Goal: Communication & Community: Participate in discussion

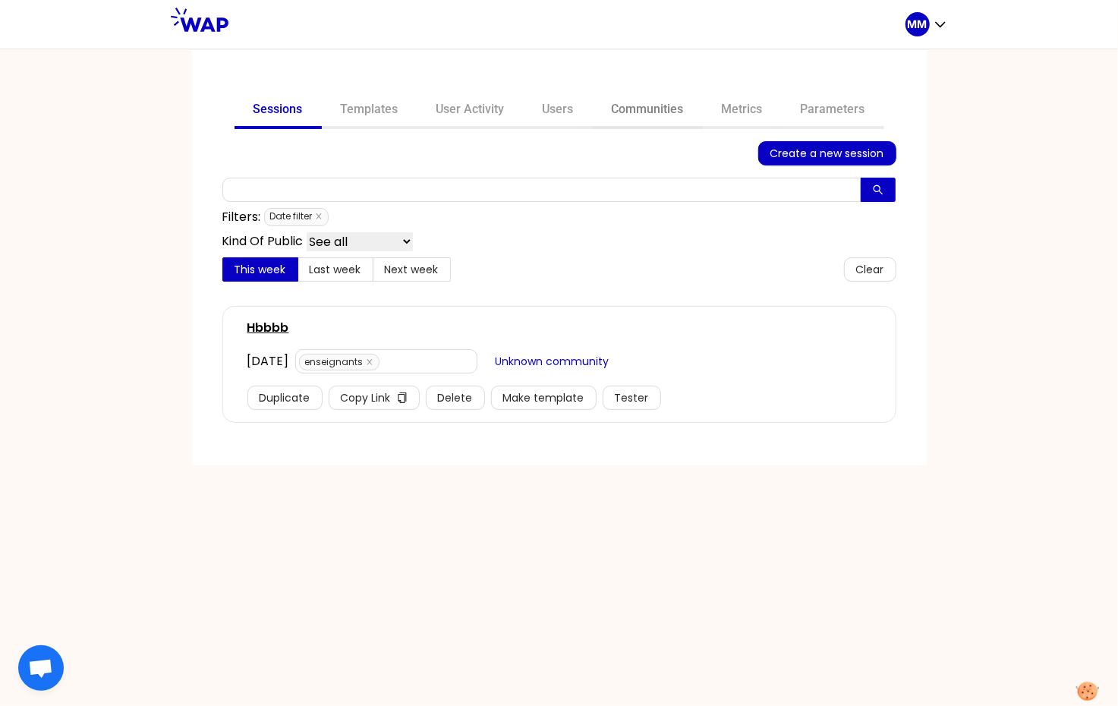
click at [631, 109] on link "Communities" at bounding box center [648, 111] width 110 height 36
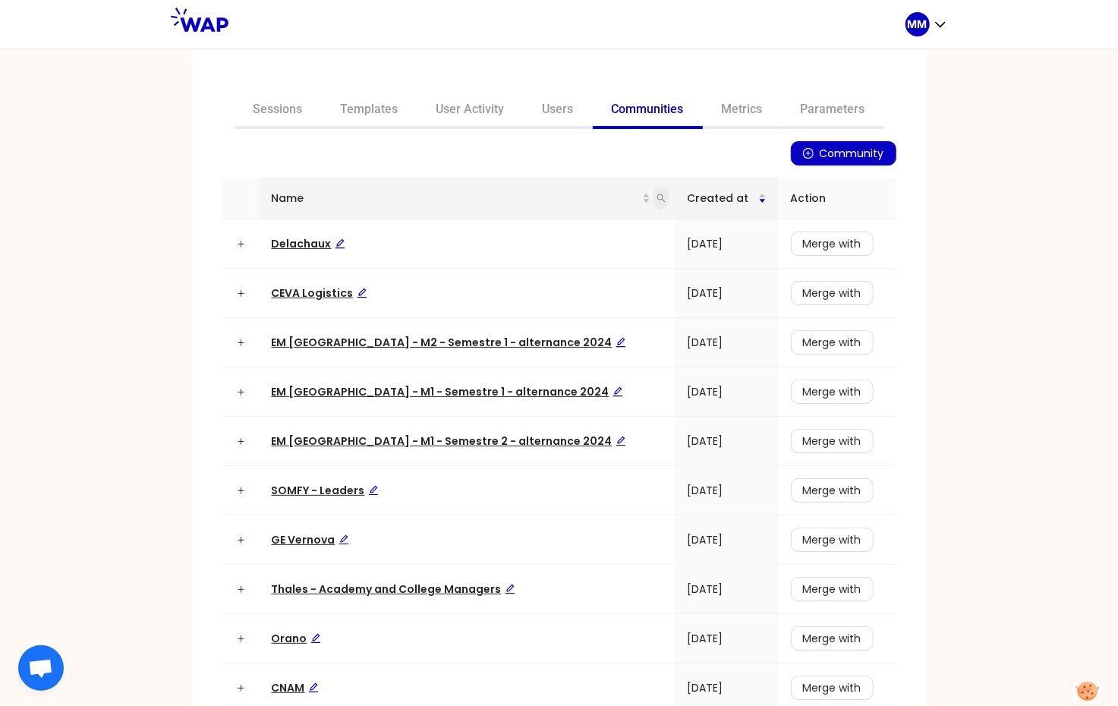
click at [657, 200] on icon "search" at bounding box center [661, 198] width 9 height 9
type input "somfy"
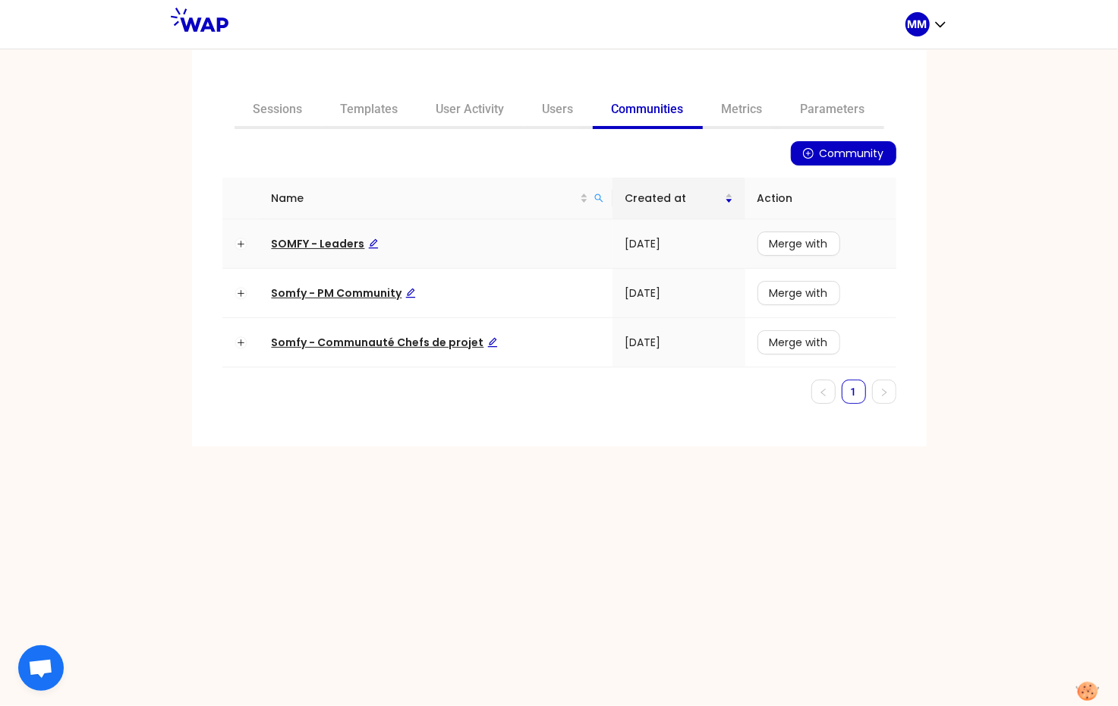
click at [329, 248] on span "SOMFY - Leaders" at bounding box center [325, 243] width 107 height 15
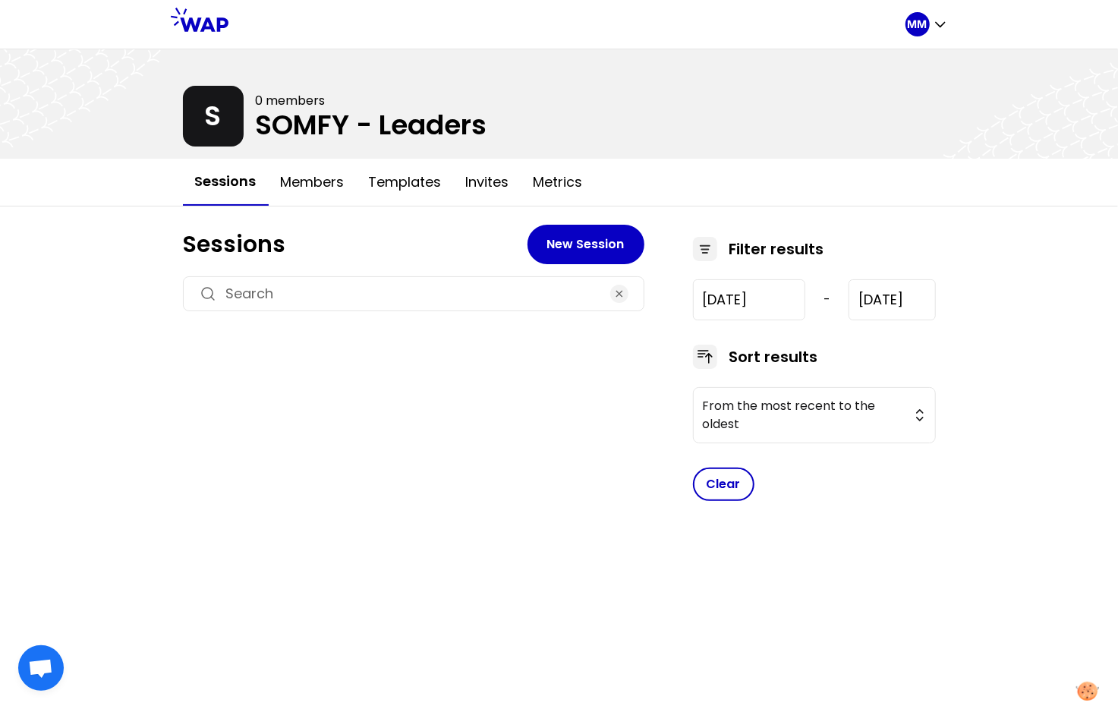
type input "2024-7-17"
type input "2025-9-23"
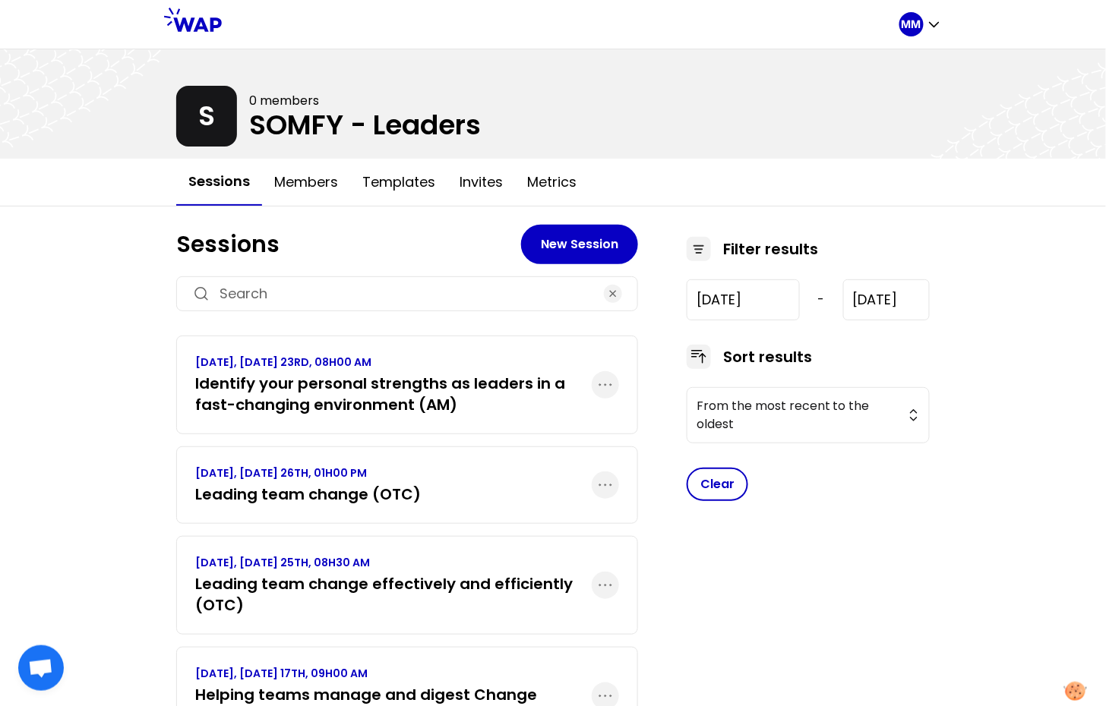
click at [352, 384] on h3 "Identify your personal strengths as leaders in a fast-changing environment (AM)" at bounding box center [393, 394] width 396 height 43
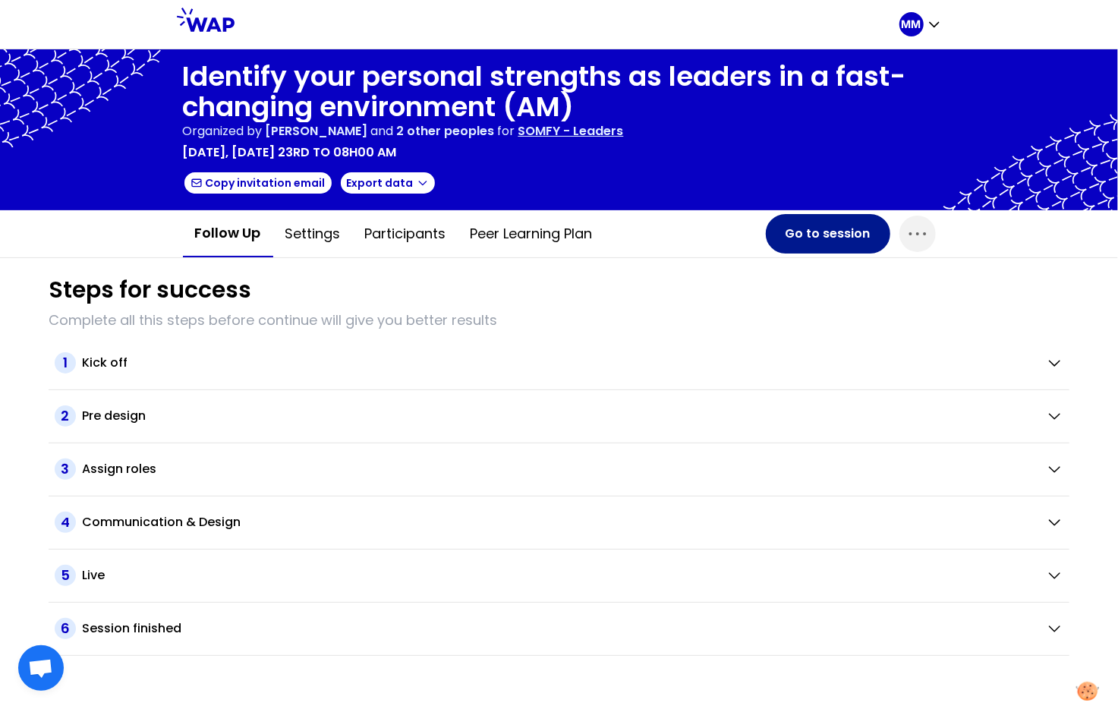
click at [810, 229] on button "Go to session" at bounding box center [828, 233] width 125 height 39
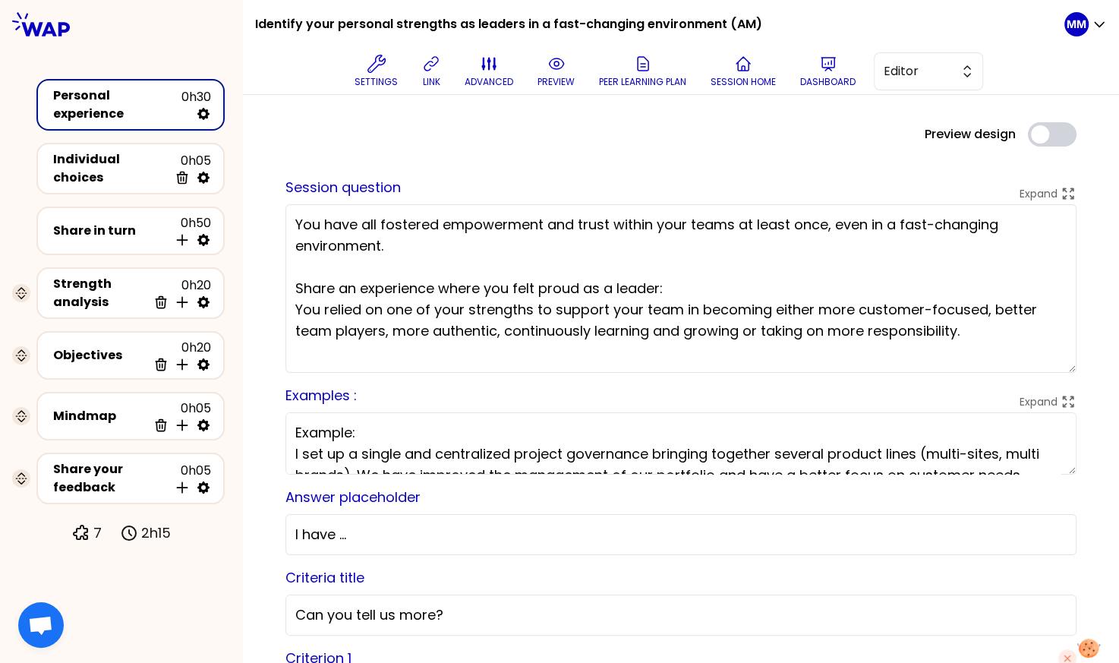
drag, startPoint x: 1058, startPoint y: 322, endPoint x: 1048, endPoint y: 380, distance: 58.7
click at [1048, 373] on textarea "You have all fostered empowerment and trust within your teams at least once, ev…" at bounding box center [681, 288] width 791 height 169
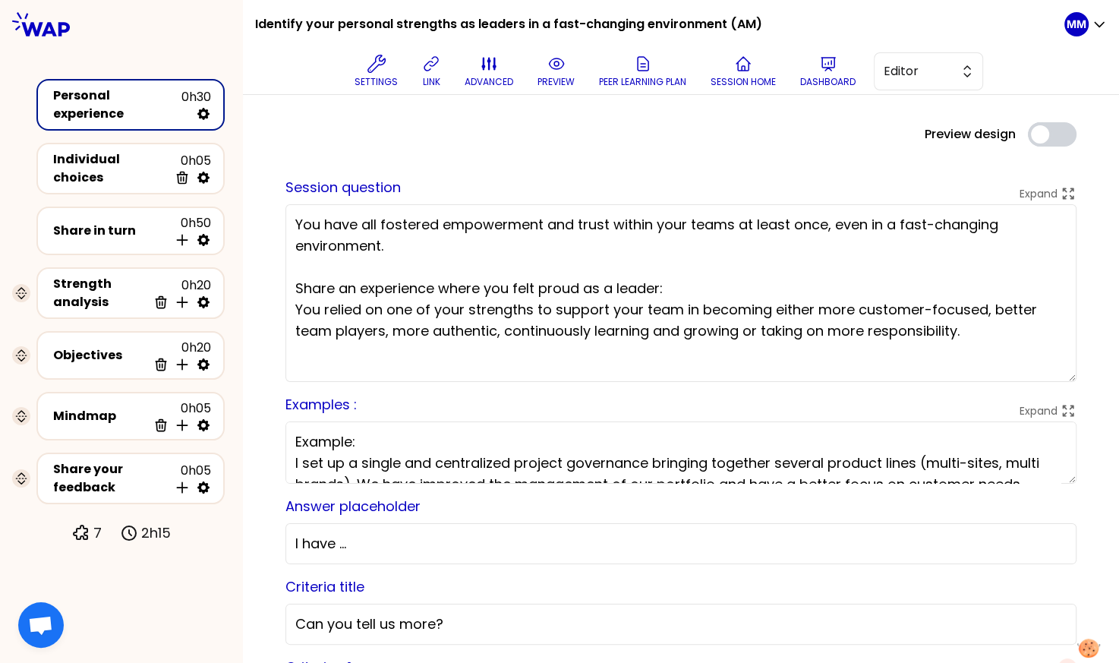
drag, startPoint x: 566, startPoint y: 280, endPoint x: 261, endPoint y: 307, distance: 305.6
drag, startPoint x: 768, startPoint y: 333, endPoint x: 645, endPoint y: 326, distance: 123.2
click at [768, 332] on textarea "You have all fostered empowerment and trust within your teams at least once, ev…" at bounding box center [681, 293] width 790 height 178
drag, startPoint x: 700, startPoint y: 308, endPoint x: 997, endPoint y: 333, distance: 297.9
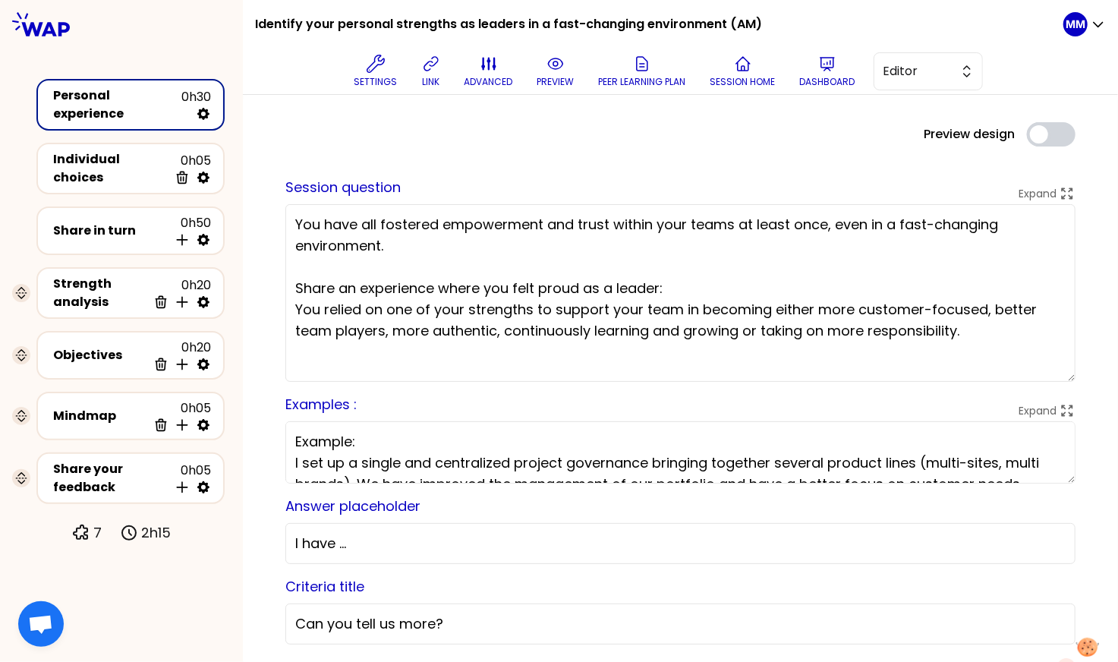
click at [997, 333] on textarea "You have all fostered empowerment and trust within your teams at least once, ev…" at bounding box center [681, 293] width 790 height 178
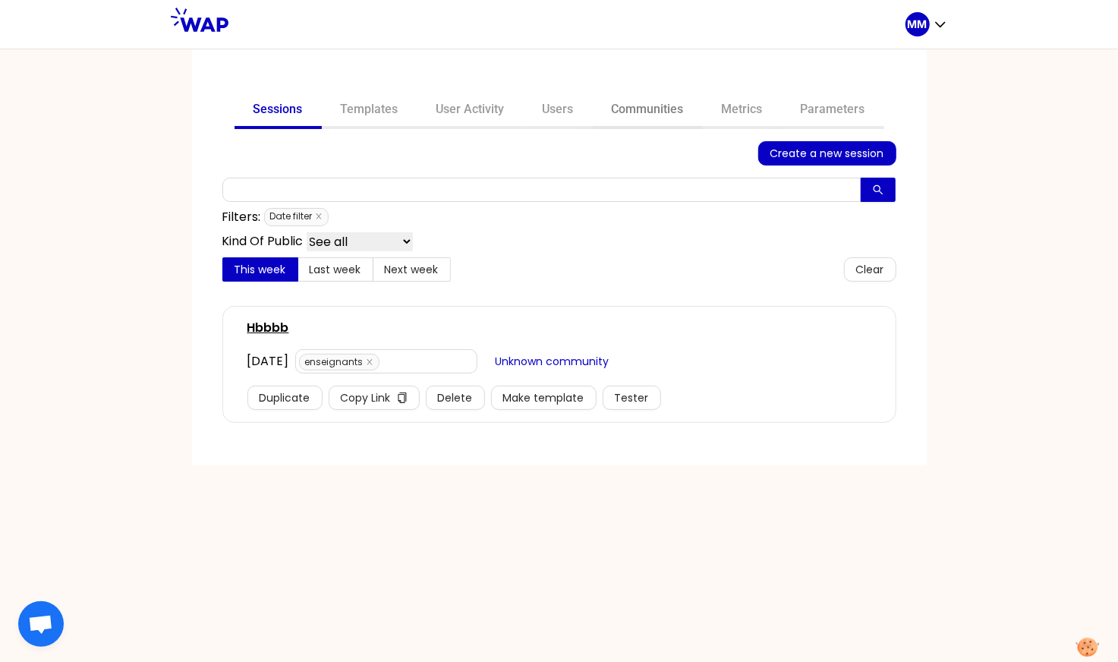
click at [650, 112] on link "Communities" at bounding box center [648, 111] width 110 height 36
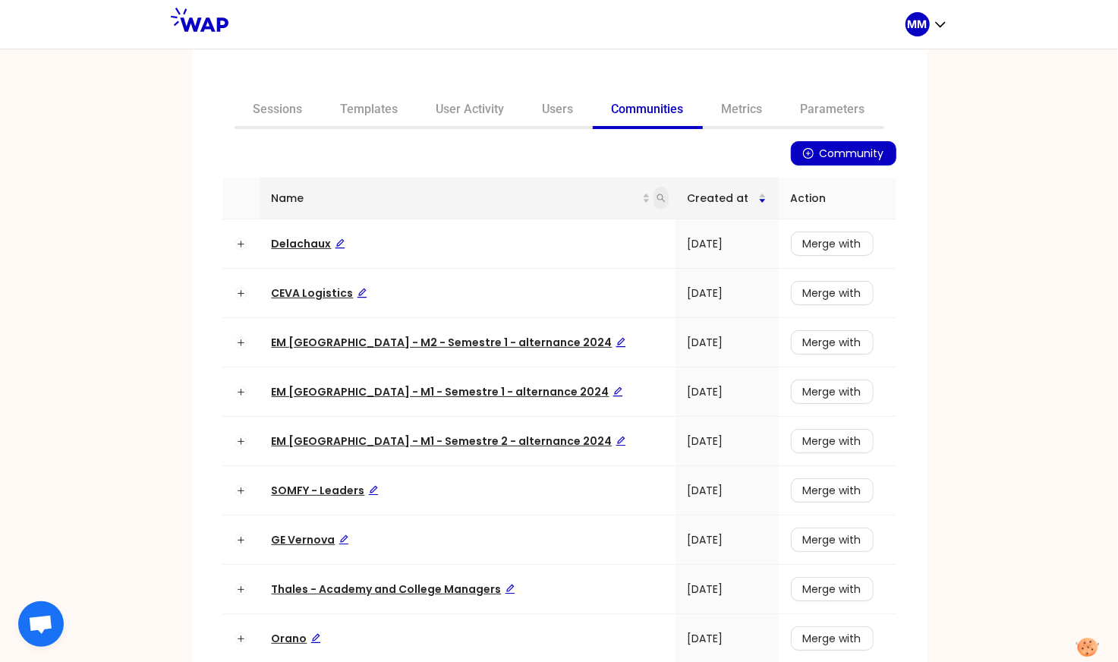
click at [657, 200] on icon "search" at bounding box center [661, 198] width 9 height 9
type input "o2"
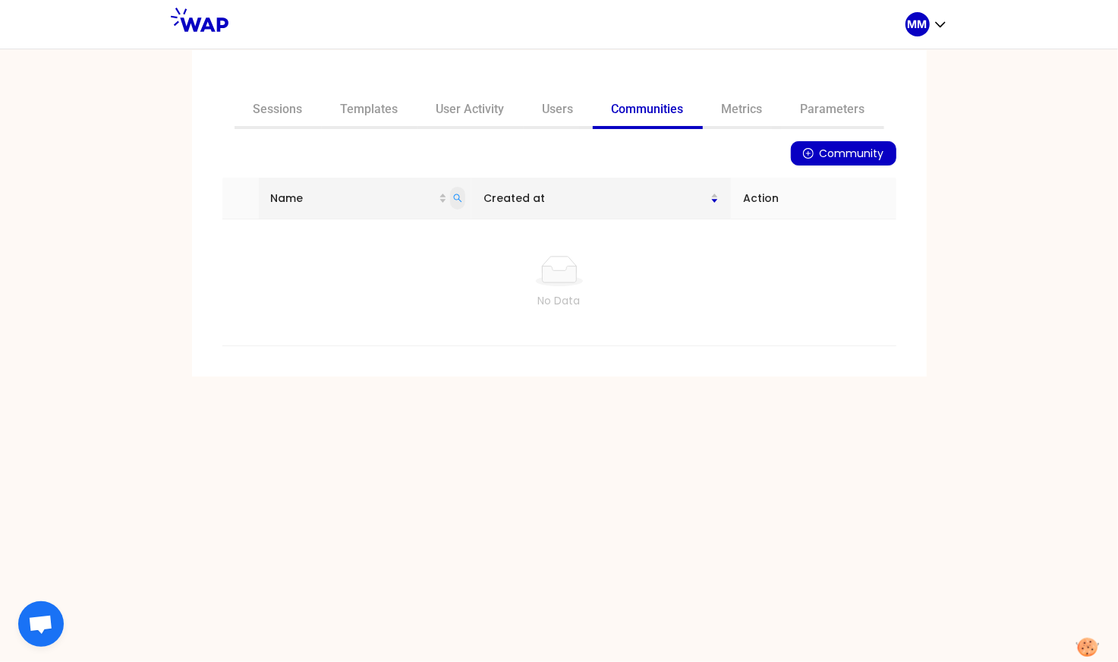
drag, startPoint x: 466, startPoint y: 196, endPoint x: 463, endPoint y: 207, distance: 11.1
click at [462, 196] on icon "search" at bounding box center [457, 198] width 9 height 9
type input "thales"
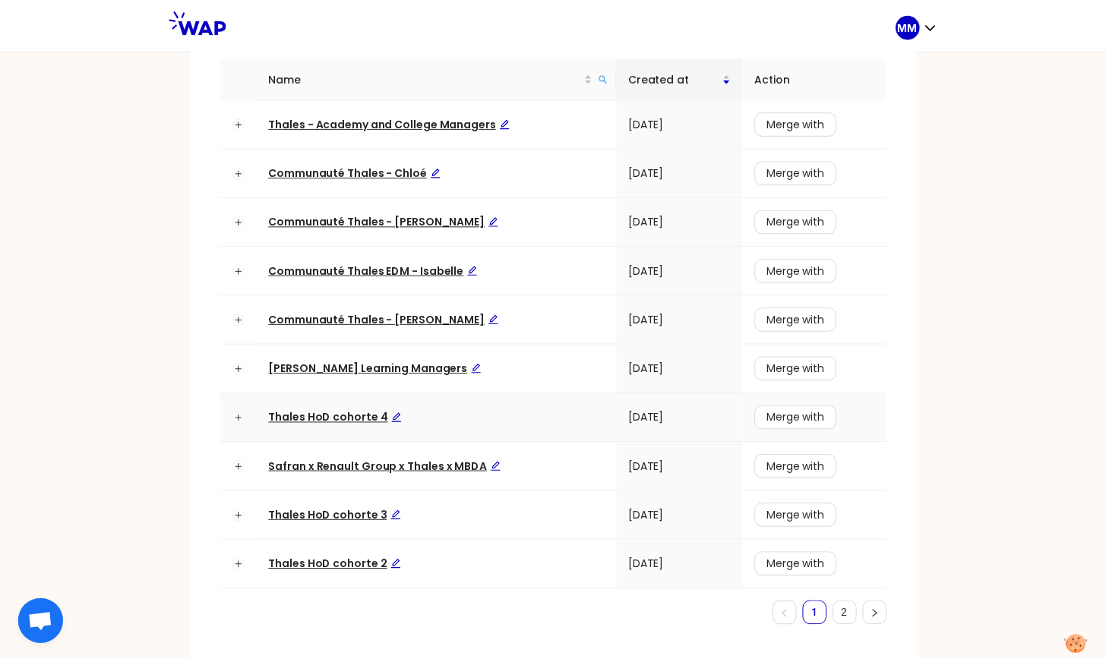
scroll to position [130, 0]
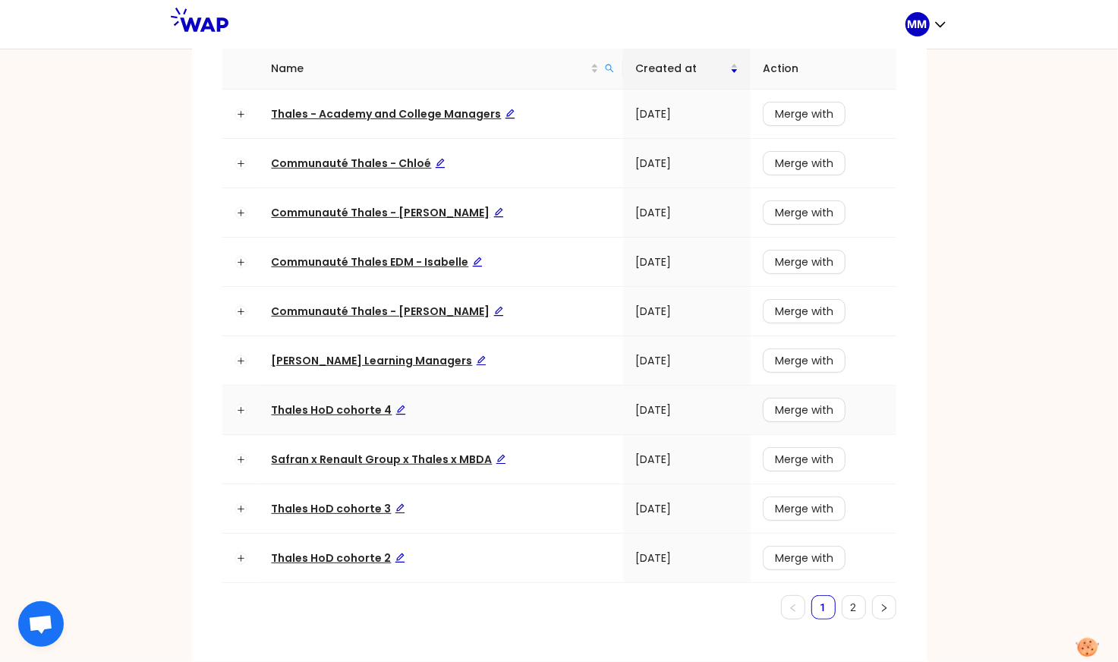
click at [346, 412] on span "Thales HoD cohorte 4" at bounding box center [339, 409] width 134 height 15
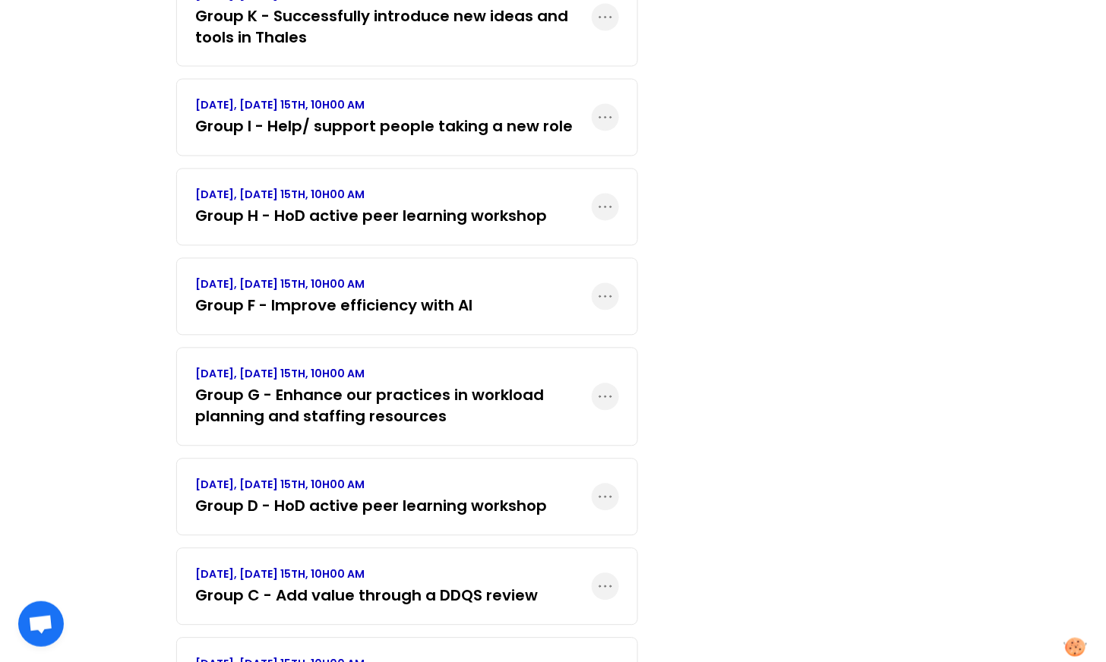
scroll to position [1139, 0]
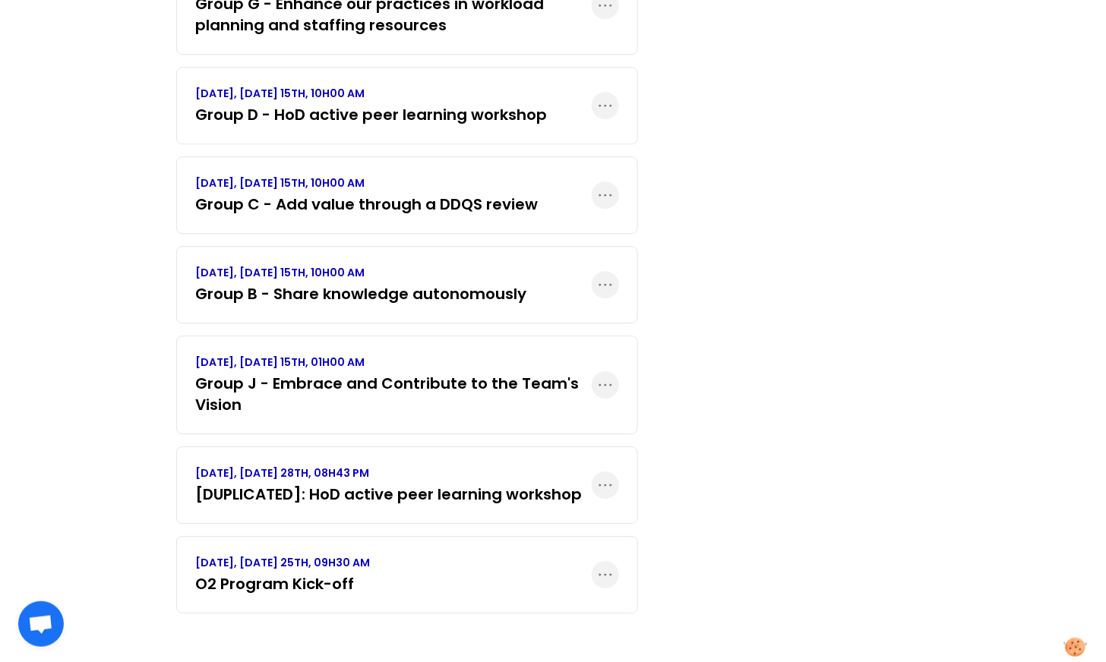
click at [370, 567] on p "[DATE], [DATE] 25TH, 09H30 AM" at bounding box center [282, 562] width 175 height 15
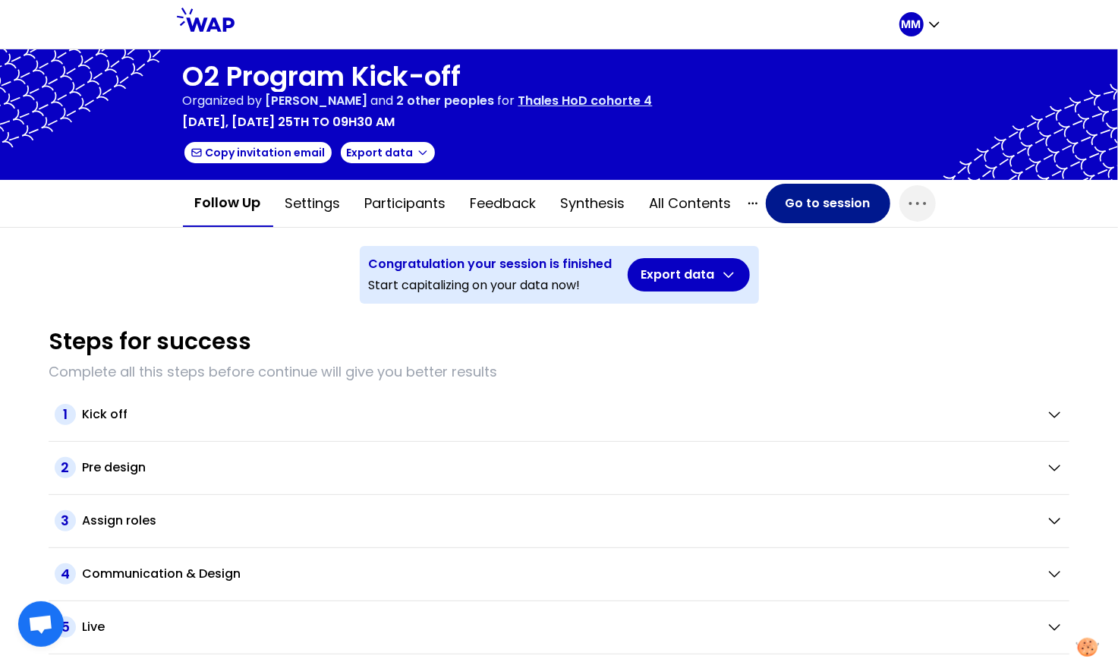
click at [835, 207] on button "Go to session" at bounding box center [828, 203] width 125 height 39
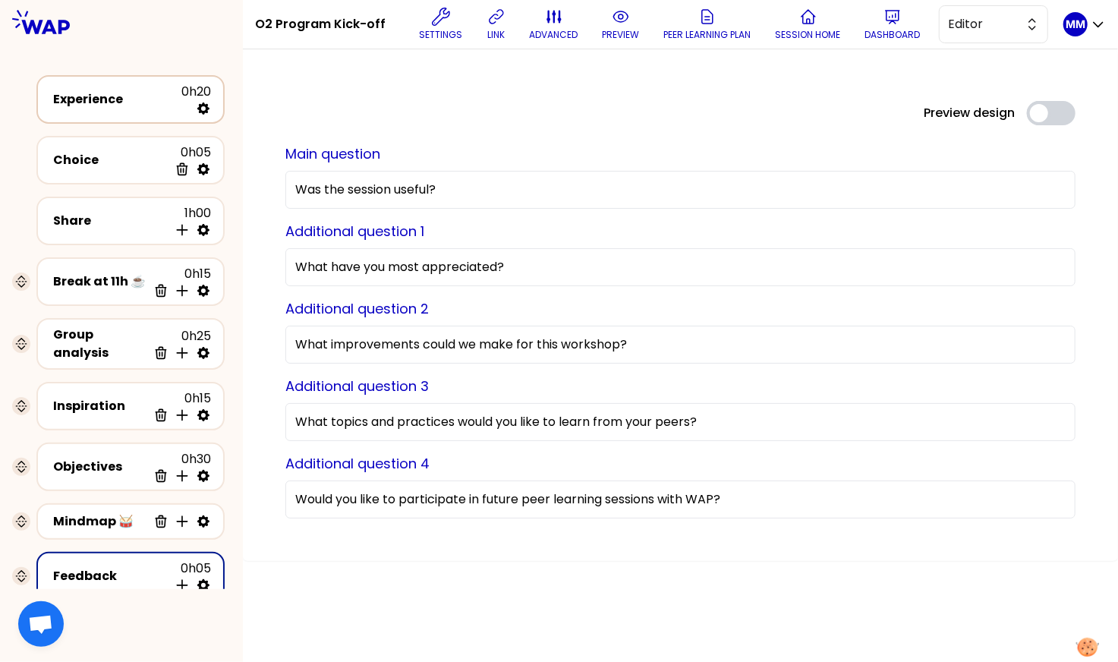
click at [125, 110] on div "Experience 0h20" at bounding box center [130, 99] width 161 height 33
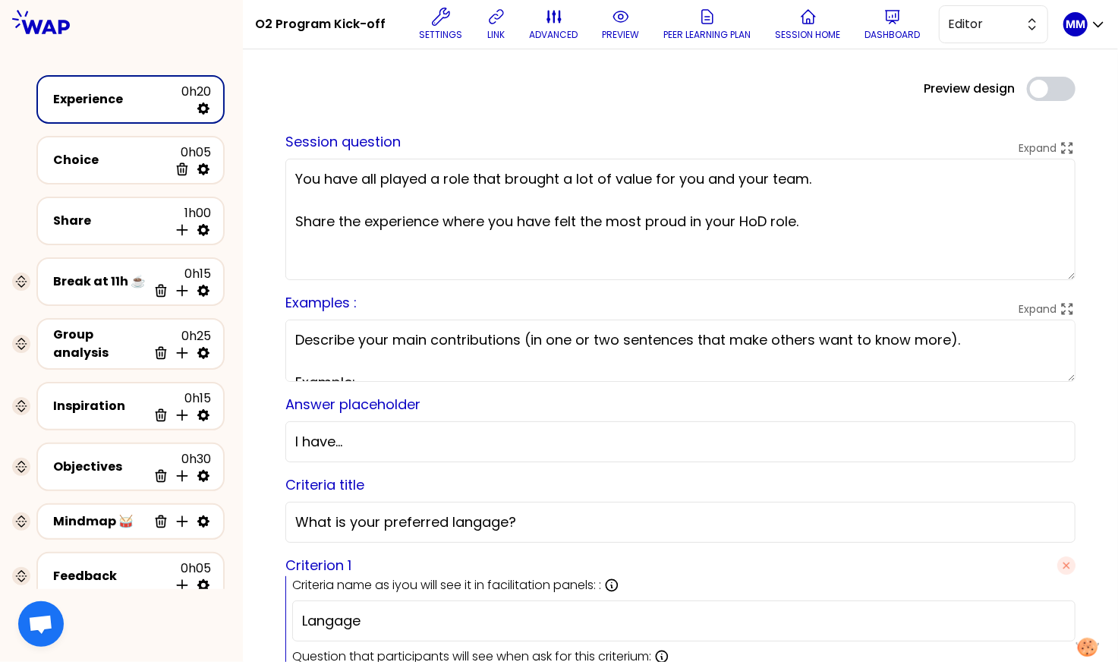
drag, startPoint x: 835, startPoint y: 227, endPoint x: 702, endPoint y: 220, distance: 133.8
click at [702, 220] on textarea "You have all played a role that brought a lot of value for you and your team. S…" at bounding box center [681, 219] width 790 height 121
